Goal: Transaction & Acquisition: Purchase product/service

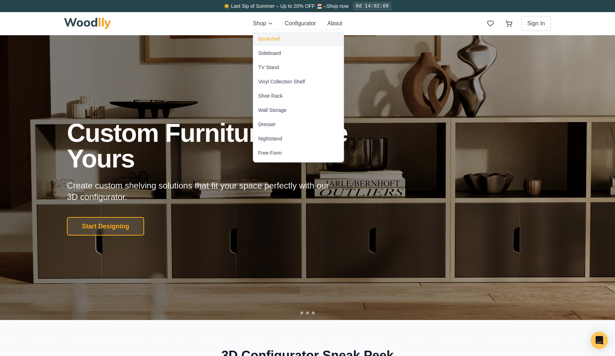
click at [266, 37] on div "Bookshelf" at bounding box center [270, 38] width 22 height 7
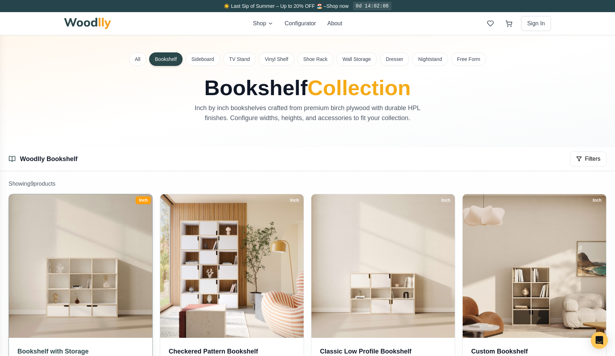
click at [109, 228] on img at bounding box center [80, 266] width 151 height 151
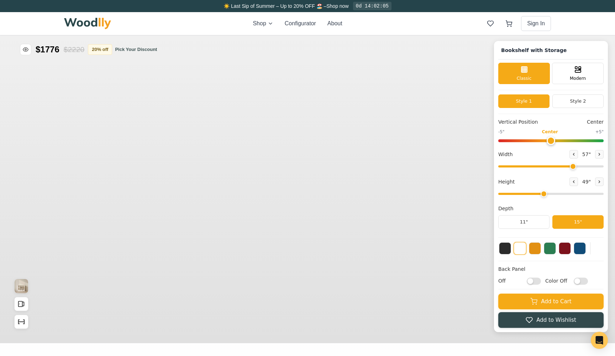
type input "57"
type input "4"
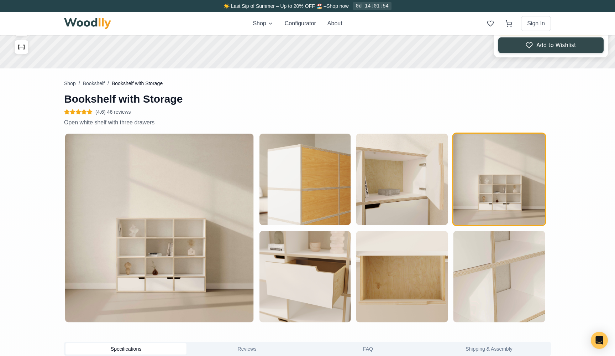
scroll to position [320, 0]
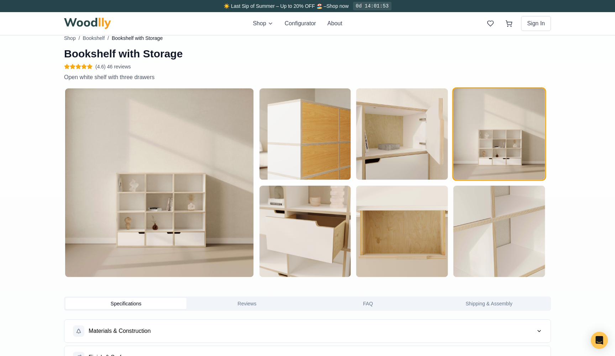
click at [395, 134] on img "button" at bounding box center [403, 134] width 92 height 92
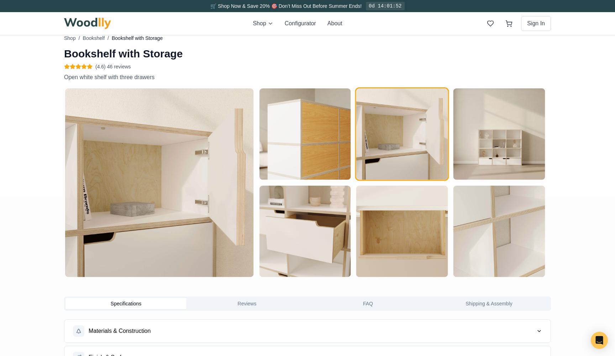
click at [323, 148] on img "button" at bounding box center [305, 134] width 92 height 92
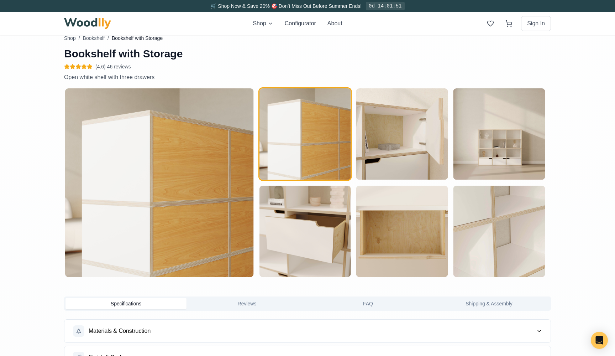
click at [304, 218] on img "button" at bounding box center [305, 232] width 92 height 92
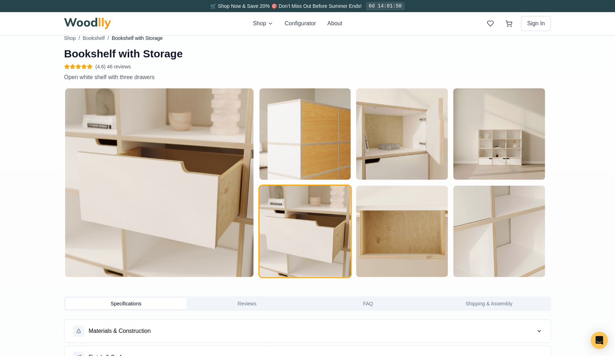
click at [380, 202] on img "button" at bounding box center [403, 232] width 92 height 92
click at [435, 147] on img "button" at bounding box center [403, 134] width 92 height 92
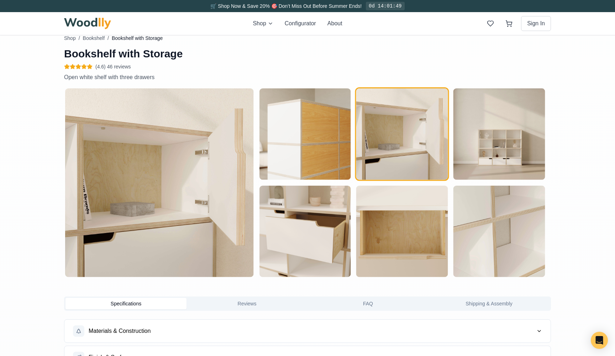
click at [533, 127] on img "button" at bounding box center [500, 134] width 92 height 92
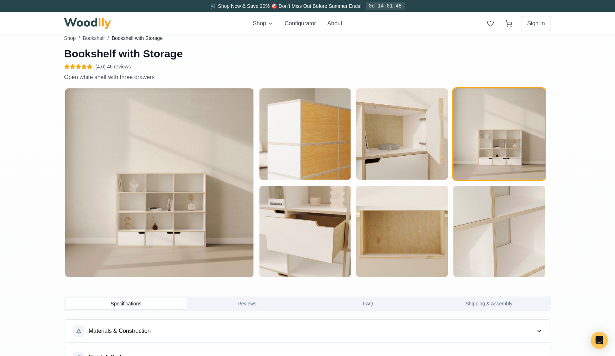
click at [454, 214] on img "button" at bounding box center [500, 232] width 92 height 92
